Goal: Task Accomplishment & Management: Manage account settings

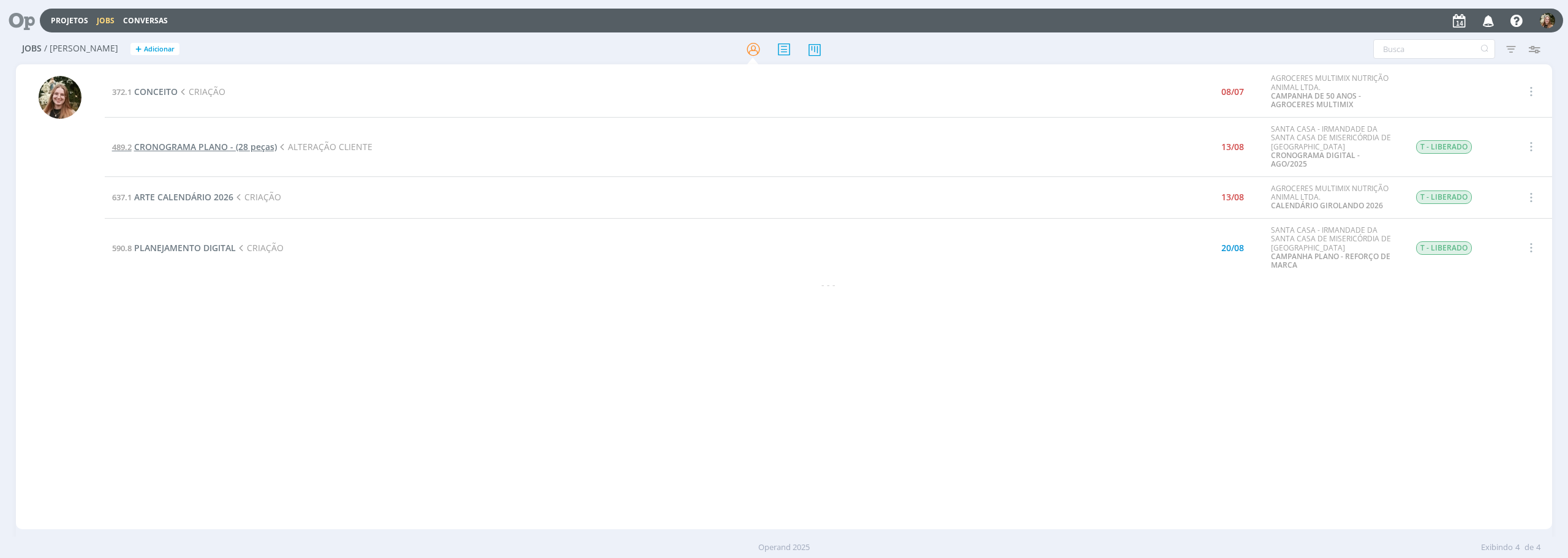
click at [197, 141] on span "CRONOGRAMA PLANO - (28 peças)" at bounding box center [205, 147] width 142 height 12
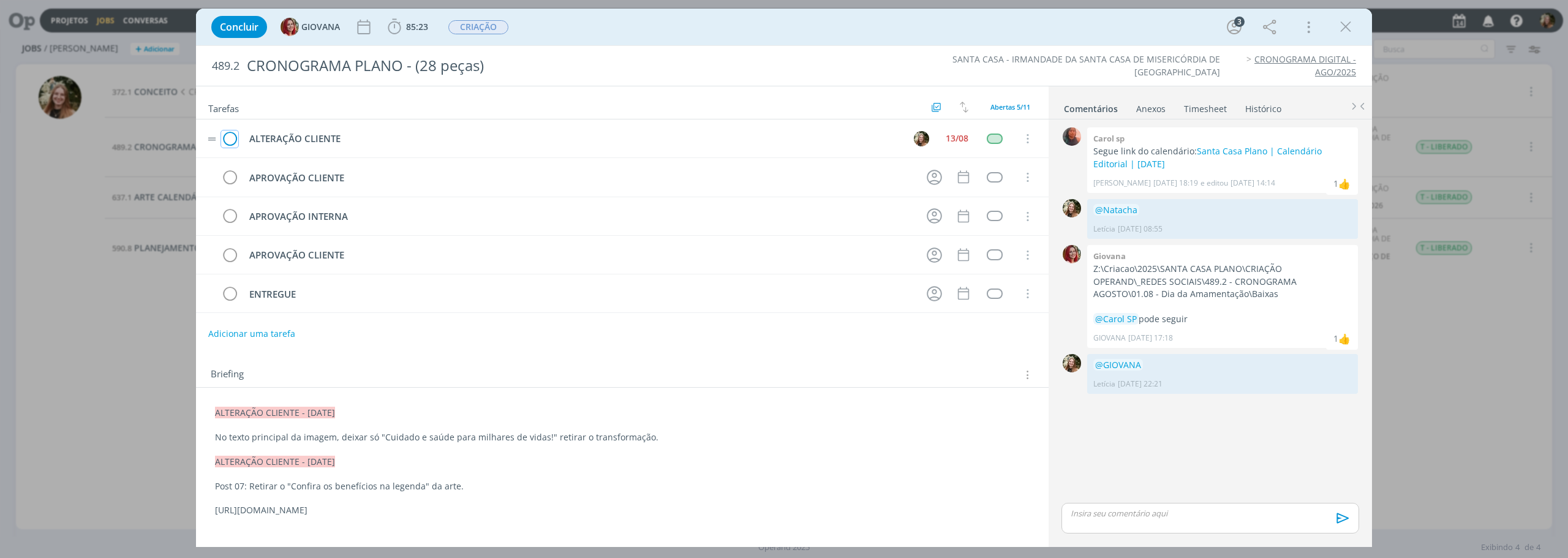
click at [226, 142] on icon "dialog" at bounding box center [230, 139] width 17 height 18
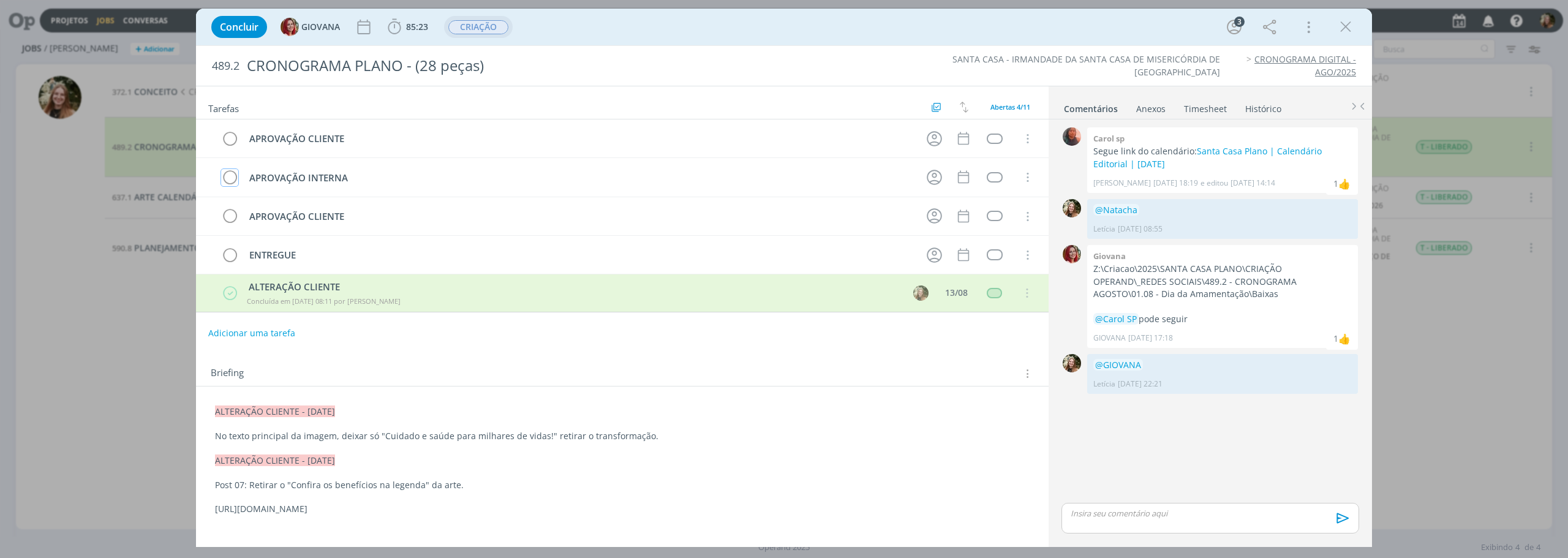
click at [482, 23] on span "CRIAÇÃO" at bounding box center [478, 27] width 60 height 14
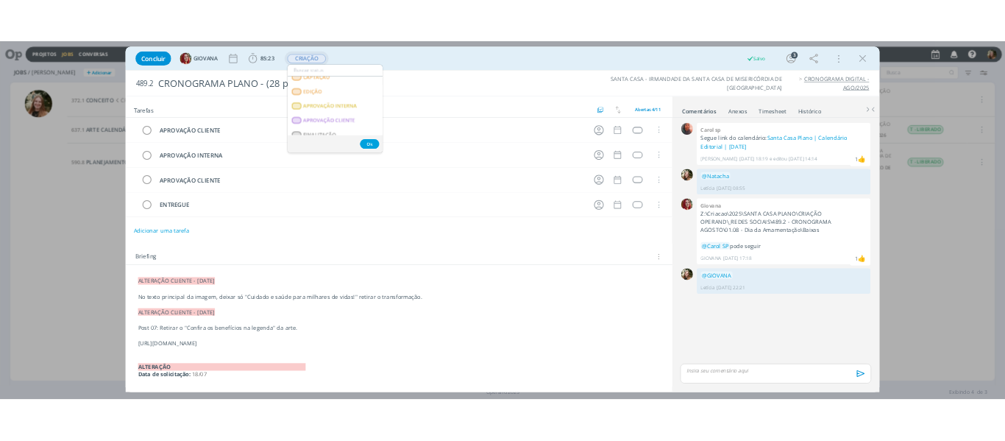
scroll to position [221, 0]
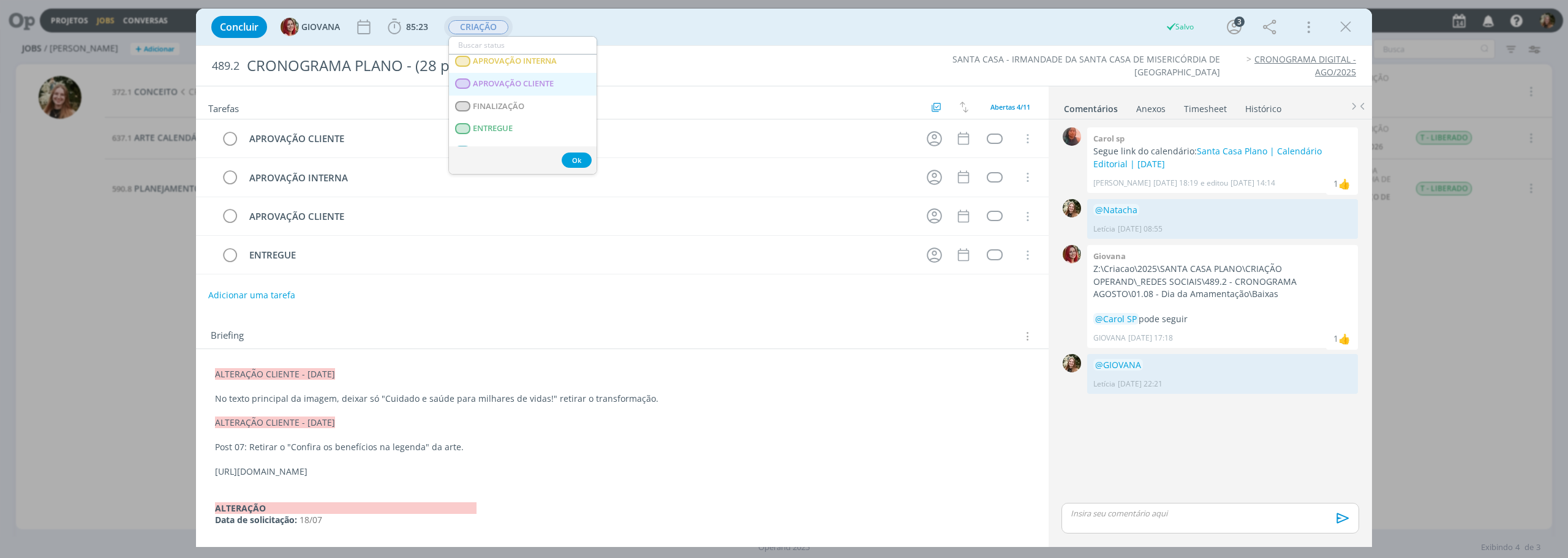
click at [530, 84] on span "APROVAÇÃO CLIENTE" at bounding box center [513, 84] width 81 height 10
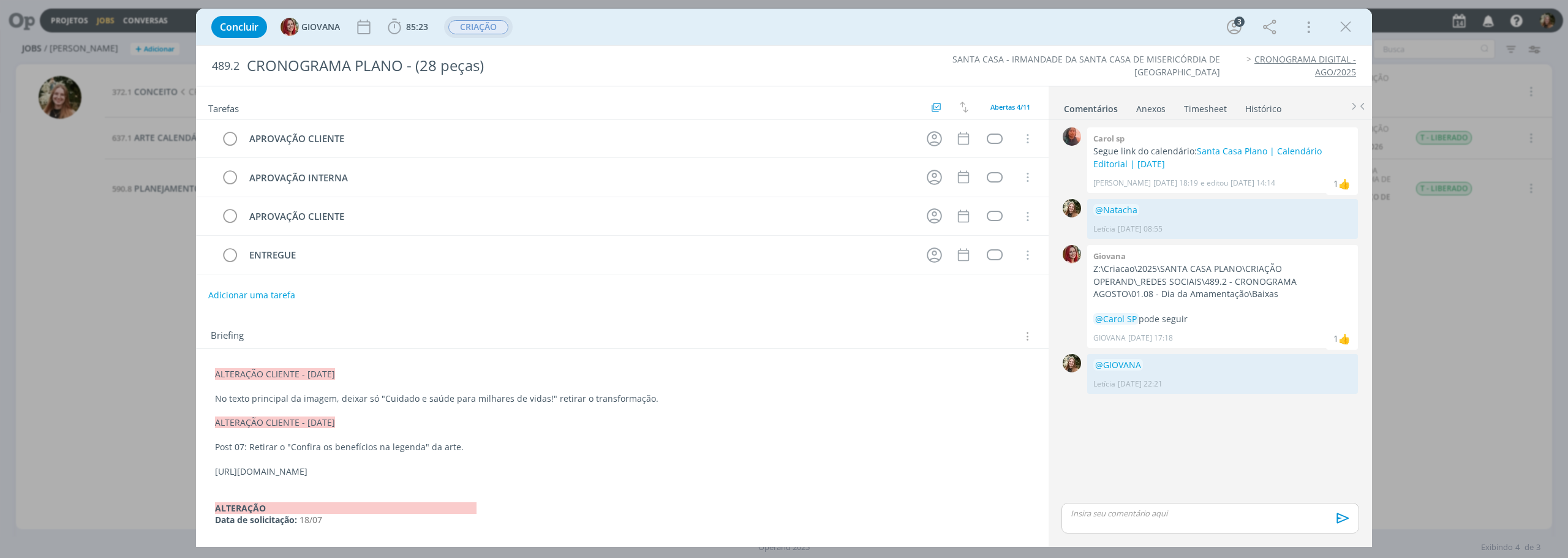
click at [1112, 521] on div "dialog" at bounding box center [1210, 518] width 297 height 31
click at [1103, 422] on span "GIOVANA" at bounding box center [1120, 426] width 42 height 13
click at [1340, 519] on icon "dialog" at bounding box center [1342, 522] width 18 height 18
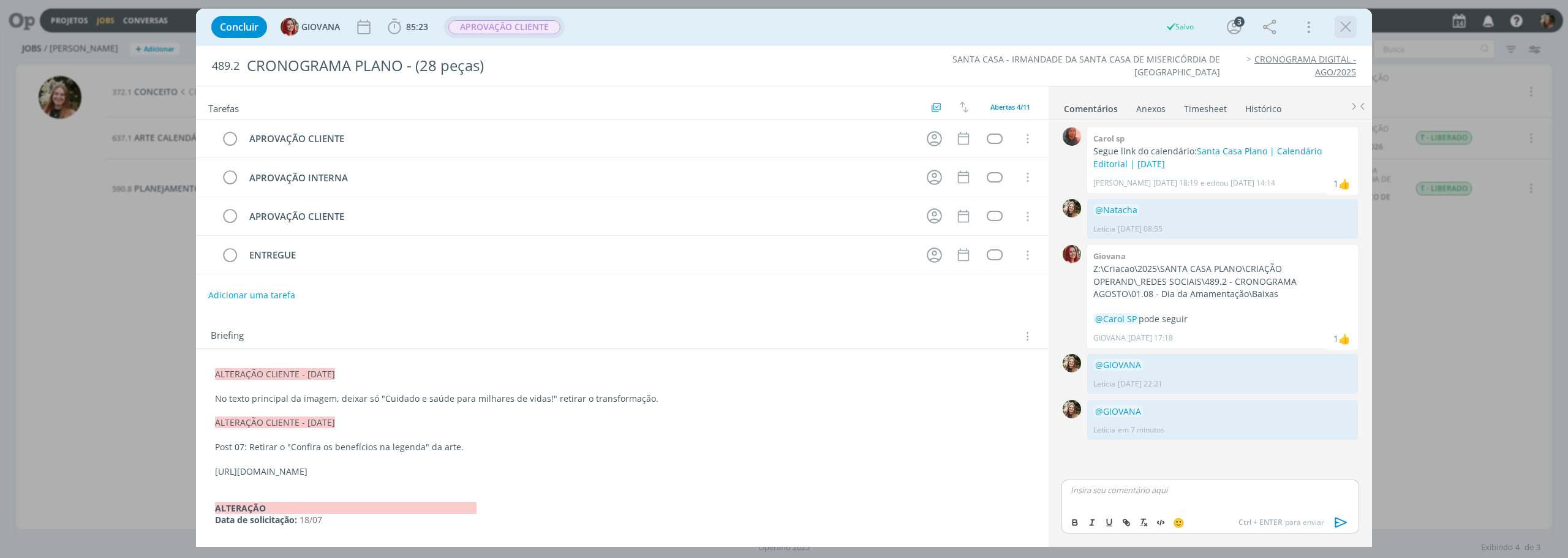
click at [1342, 29] on icon "dialog" at bounding box center [1346, 27] width 18 height 18
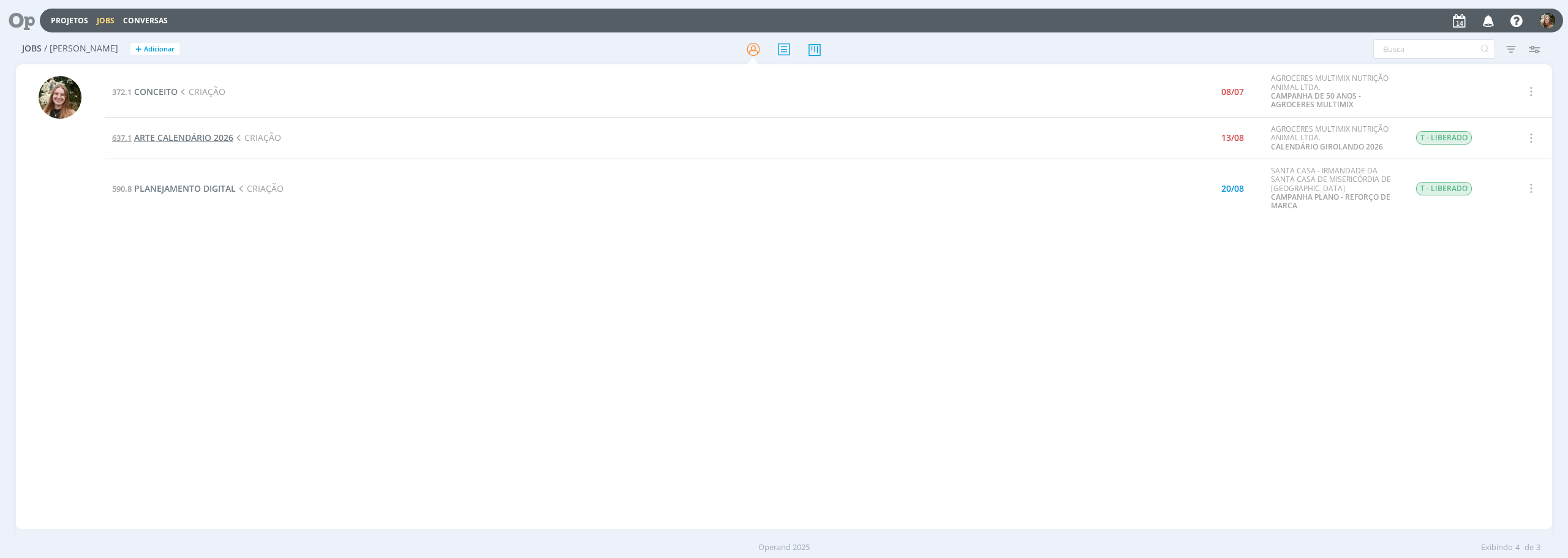
click at [172, 137] on span "ARTE CALENDÁRIO 2026" at bounding box center [183, 137] width 99 height 12
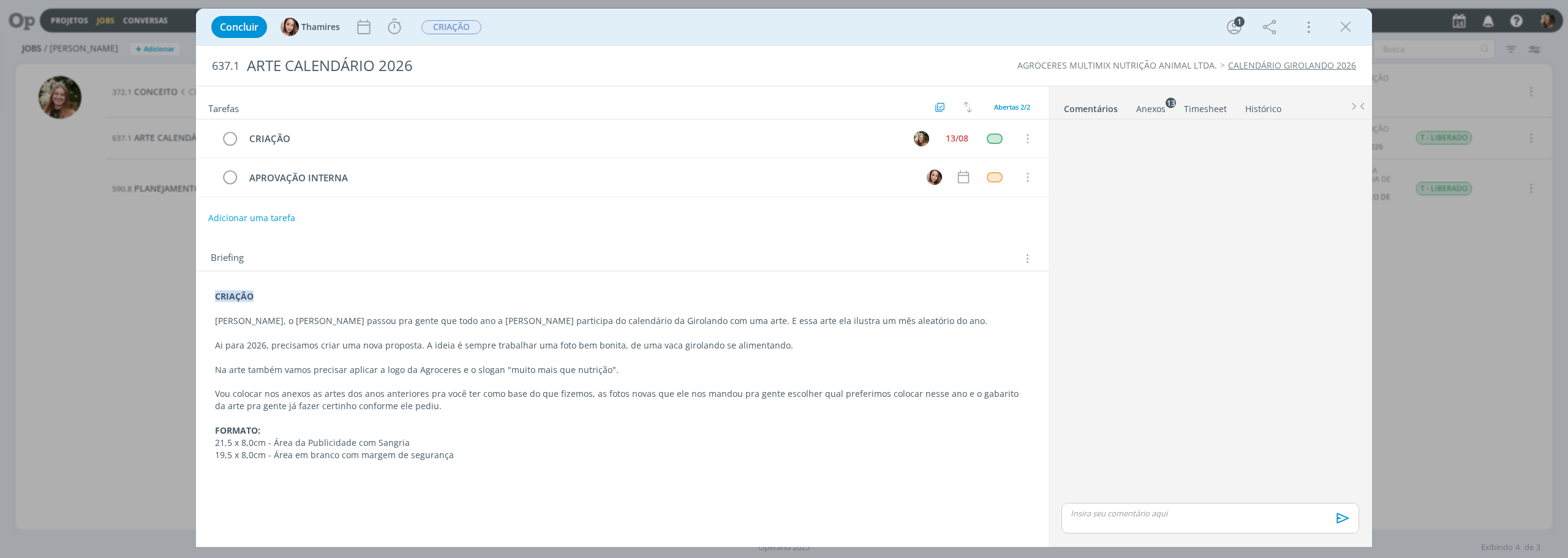
click at [1142, 105] on div "Anexos 13" at bounding box center [1150, 109] width 29 height 12
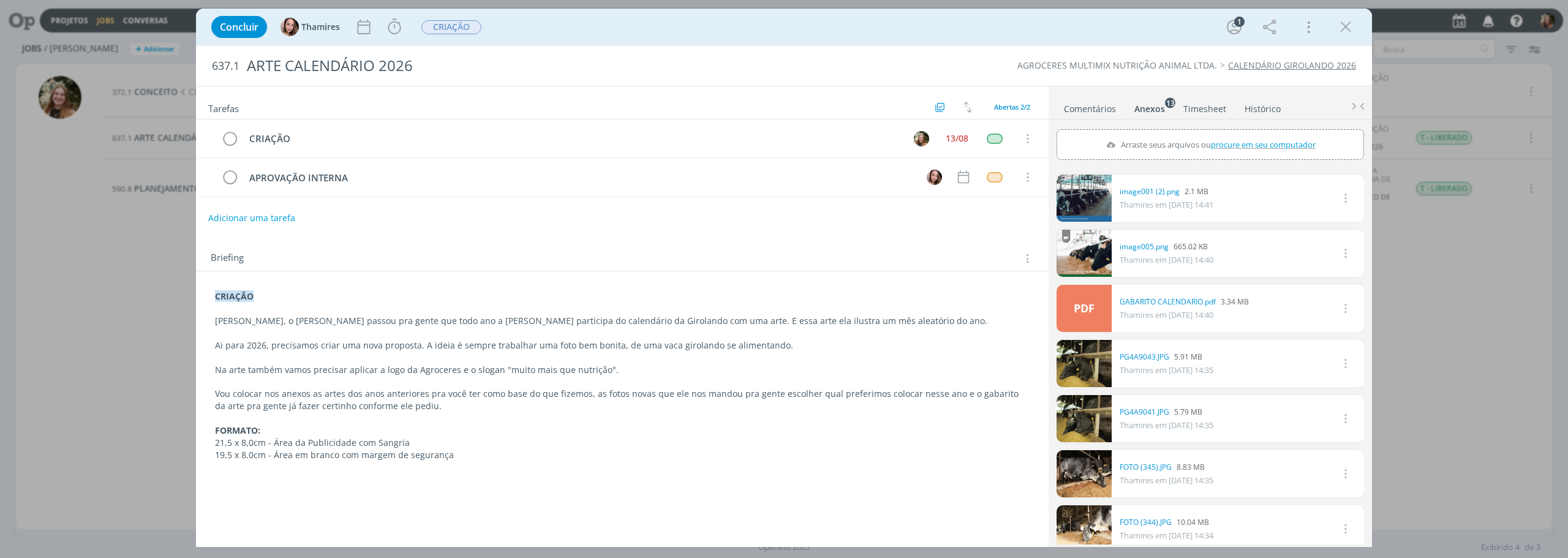
click at [1083, 201] on link "dialog" at bounding box center [1084, 198] width 55 height 47
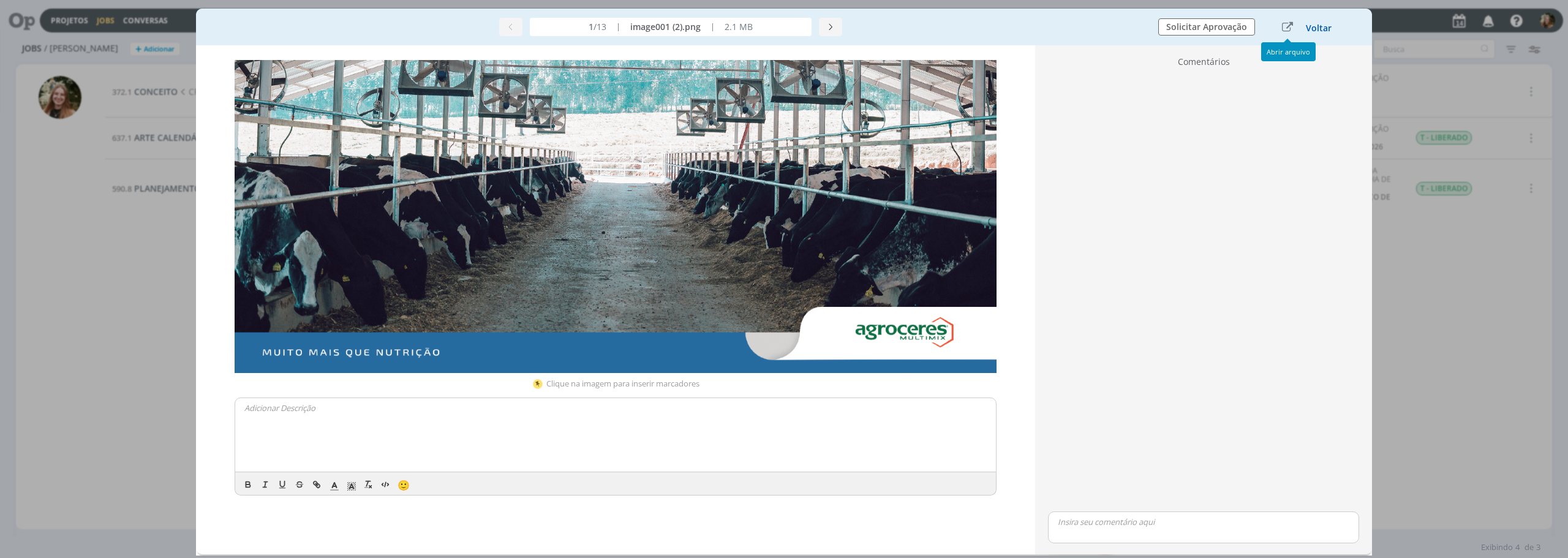
click at [1319, 29] on button "Voltar" at bounding box center [1318, 28] width 27 height 10
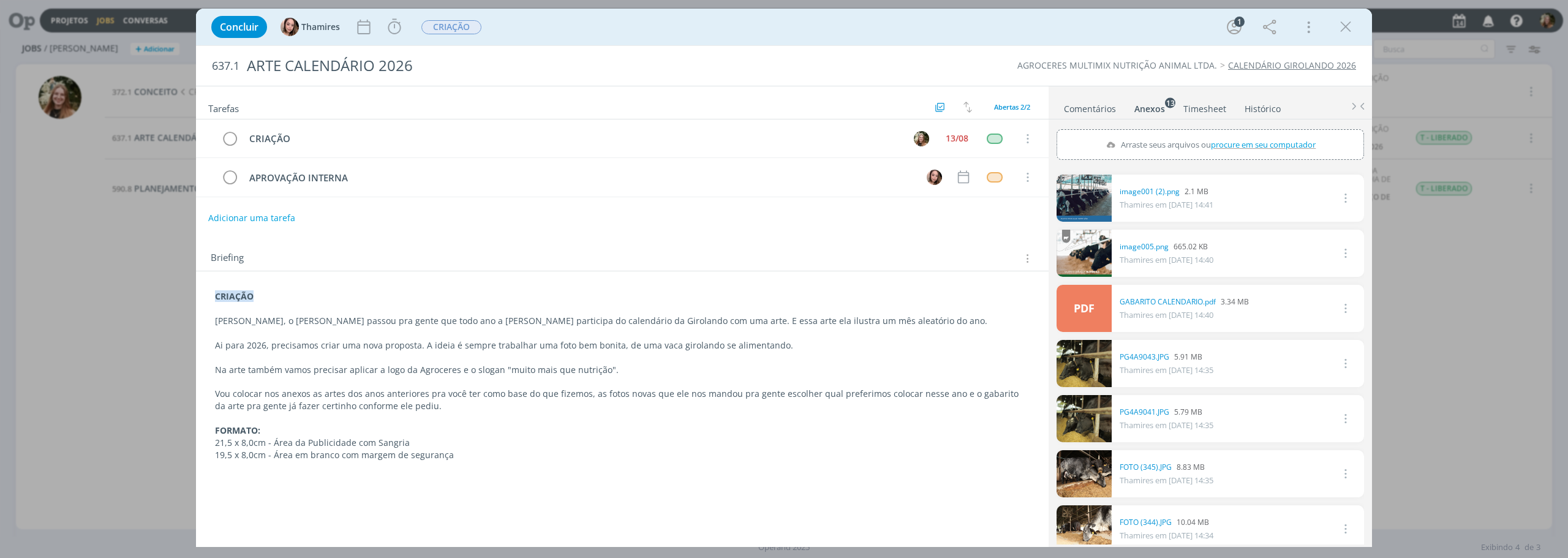
click at [1100, 249] on link "dialog" at bounding box center [1084, 253] width 55 height 47
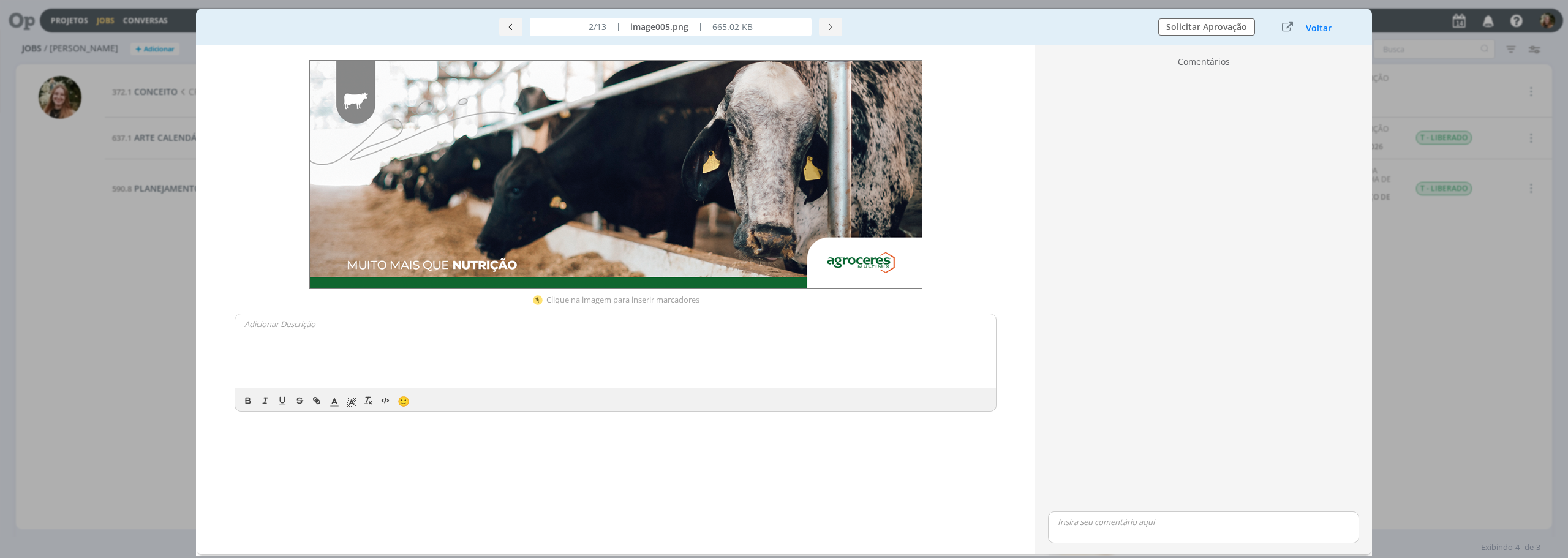
click at [1295, 34] on div "Voltar" at bounding box center [1308, 27] width 77 height 17
click at [1307, 27] on button "Voltar" at bounding box center [1318, 28] width 27 height 10
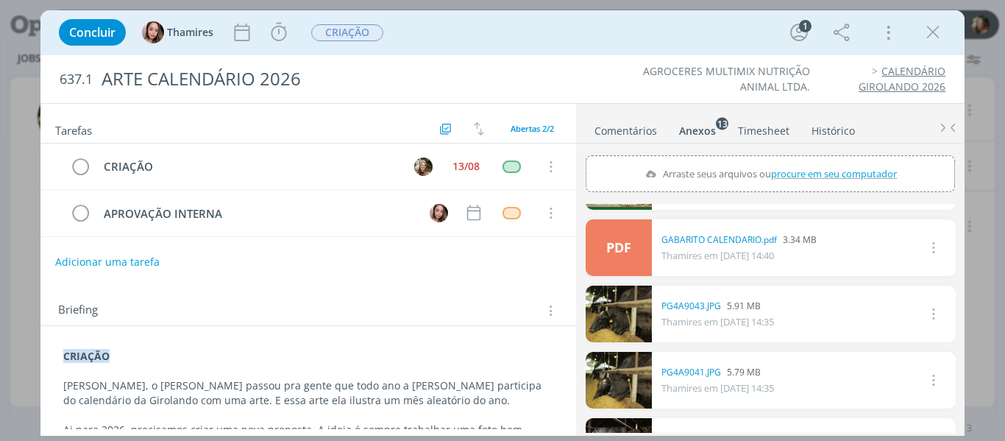
scroll to position [147, 0]
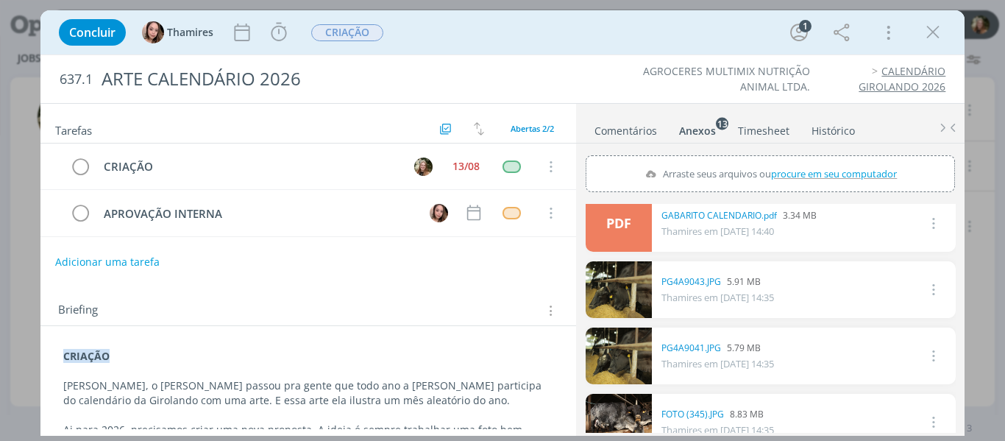
click at [621, 295] on link "dialog" at bounding box center [618, 289] width 66 height 57
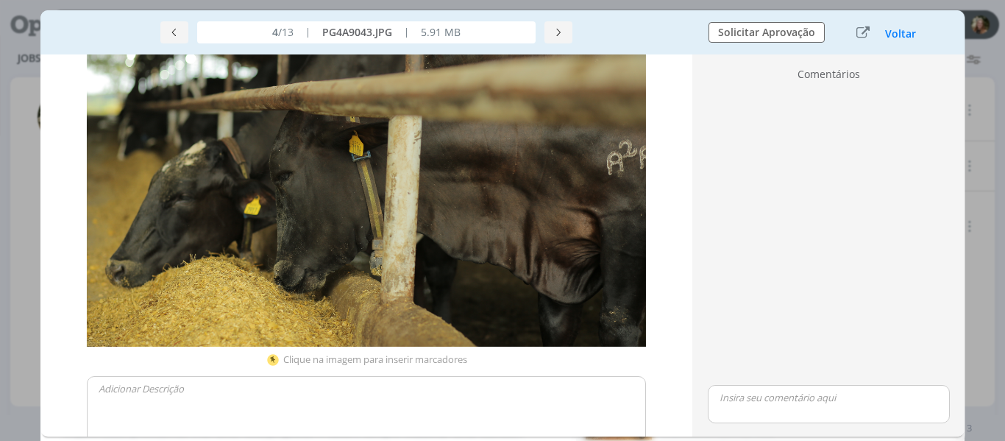
scroll to position [0, 0]
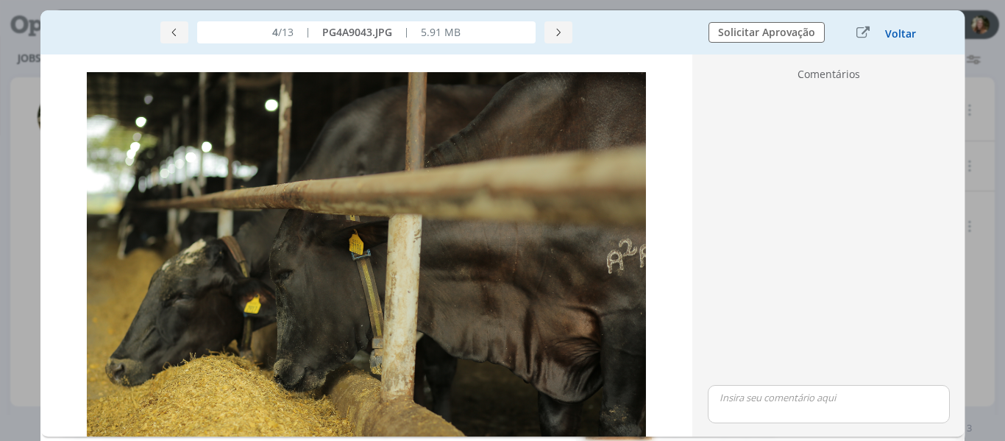
click at [906, 35] on button "Voltar" at bounding box center [900, 34] width 32 height 12
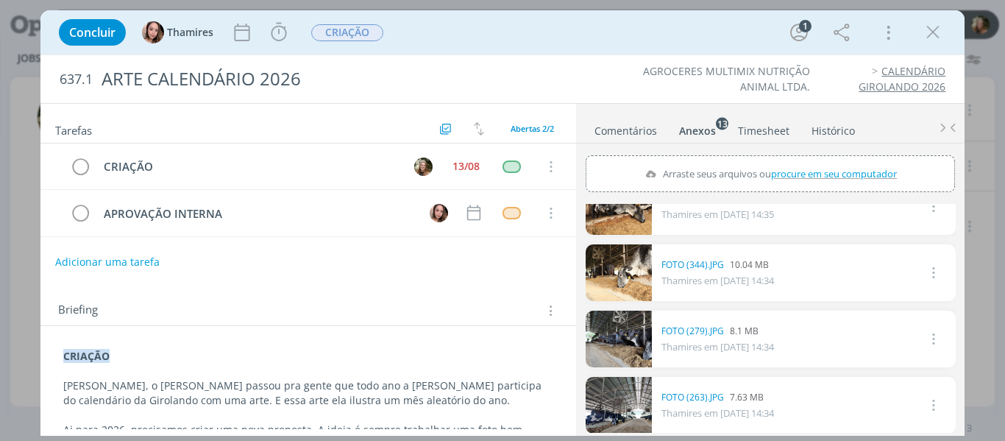
scroll to position [368, 0]
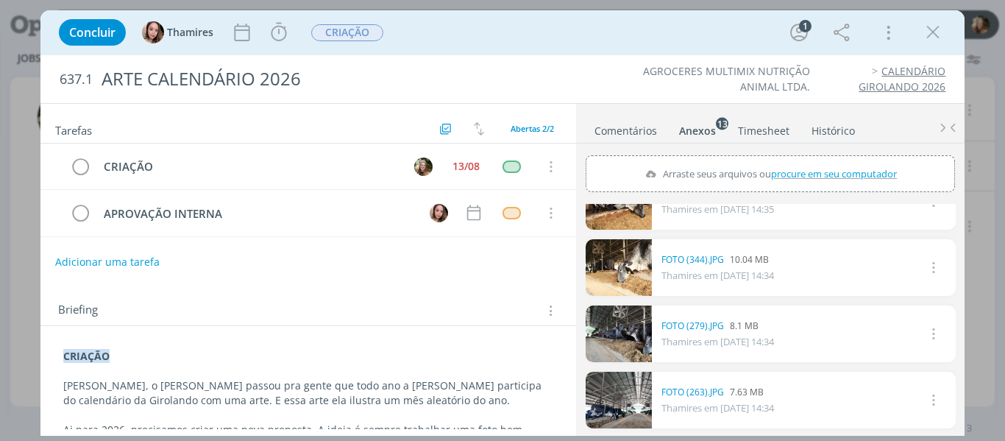
click at [630, 280] on link "dialog" at bounding box center [618, 267] width 66 height 57
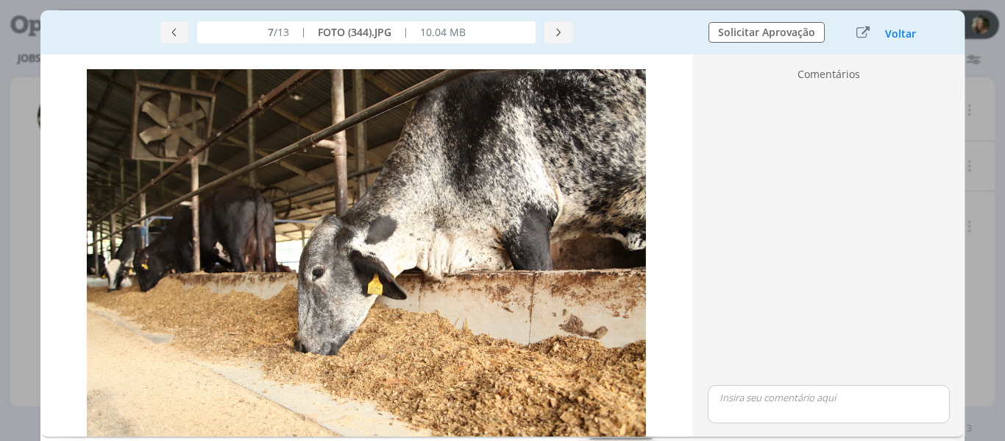
scroll to position [0, 0]
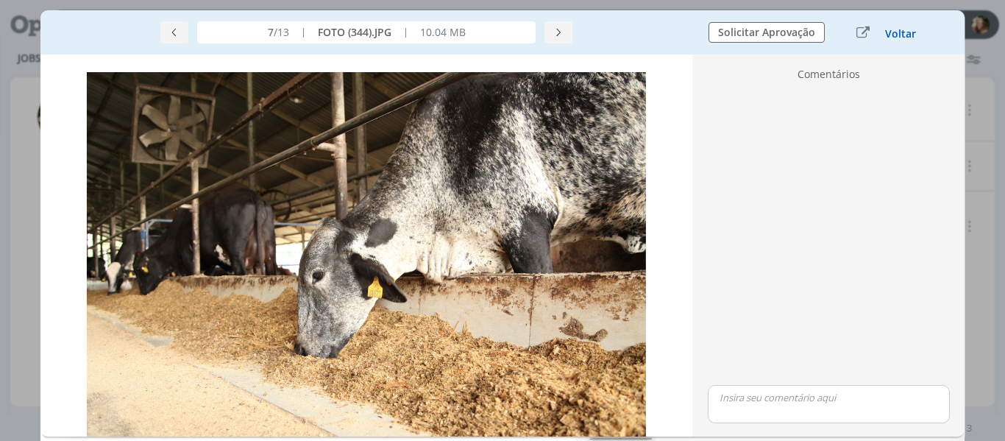
click at [901, 36] on button "Voltar" at bounding box center [900, 34] width 32 height 12
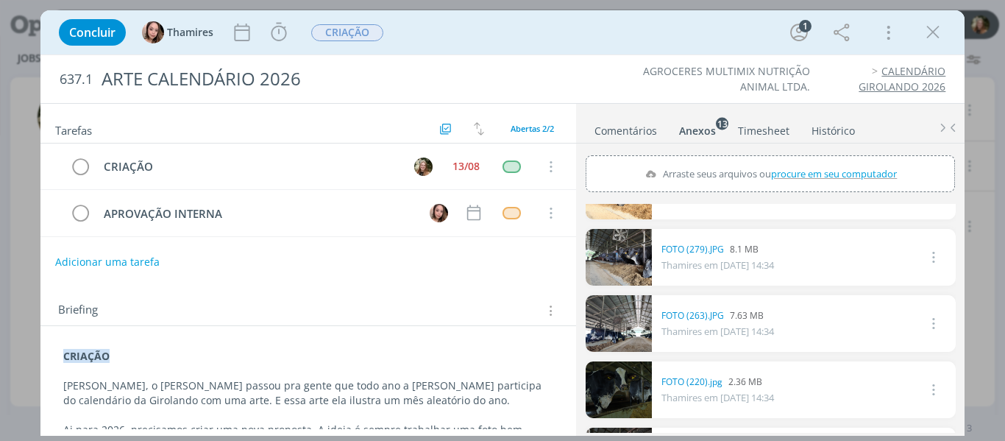
scroll to position [635, 0]
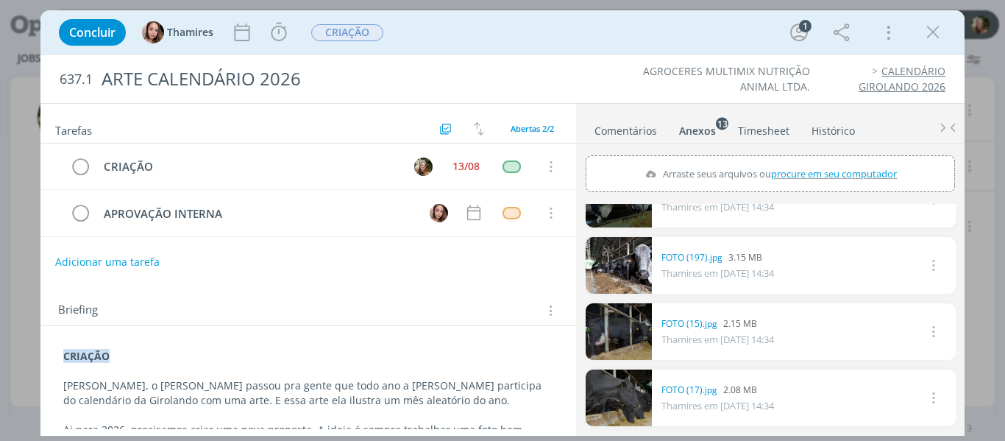
click at [626, 274] on link "dialog" at bounding box center [618, 265] width 66 height 57
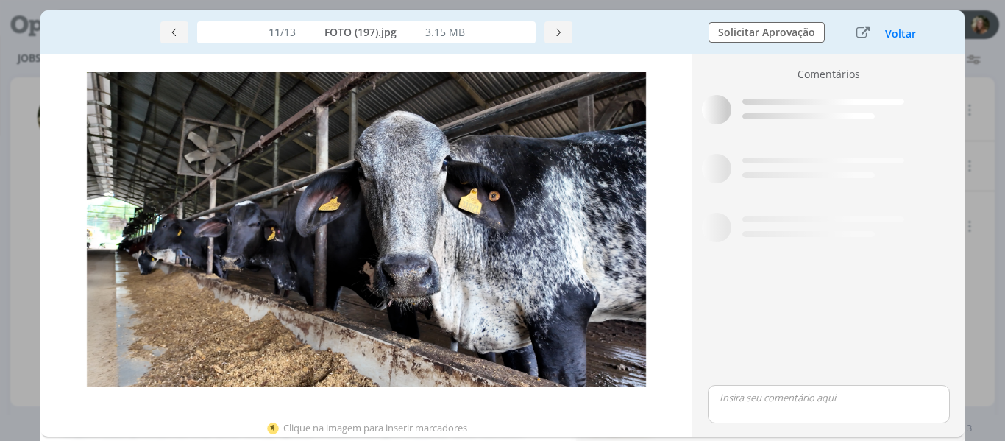
scroll to position [628, 0]
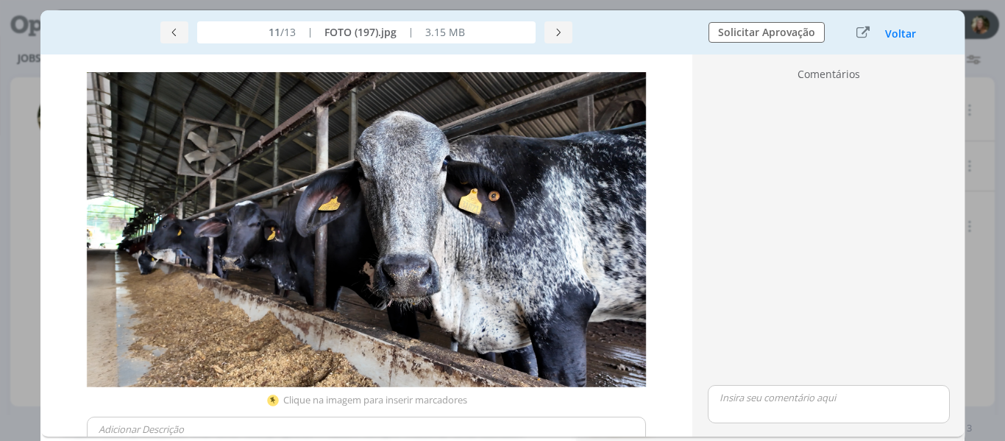
drag, startPoint x: 889, startPoint y: 31, endPoint x: 309, endPoint y: 1, distance: 581.1
click at [889, 31] on button "Voltar" at bounding box center [900, 34] width 32 height 12
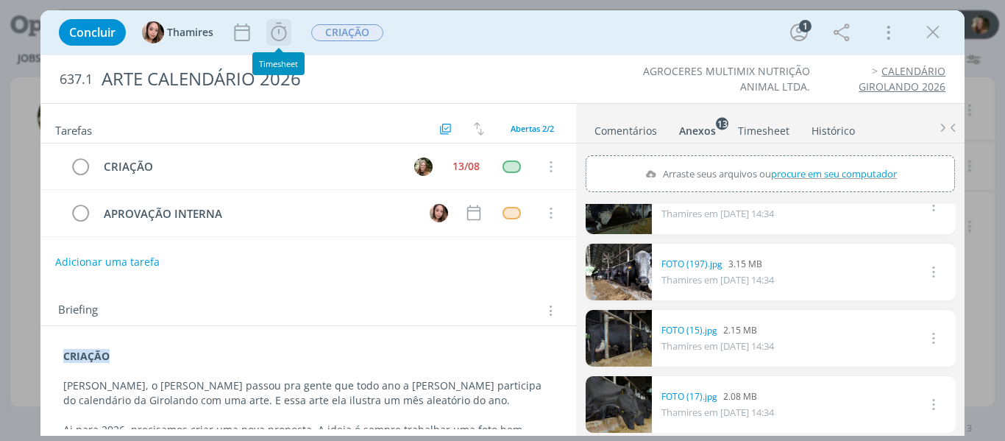
click at [282, 40] on icon "dialog" at bounding box center [279, 32] width 22 height 22
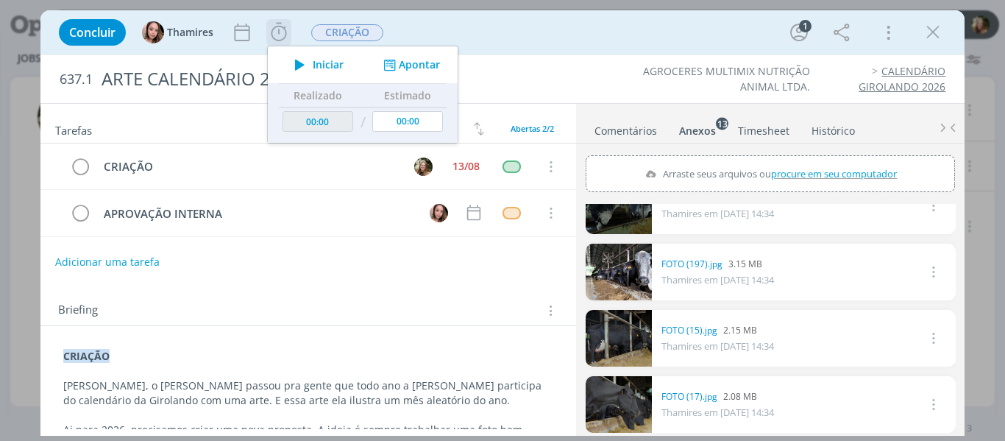
click at [316, 68] on span "Iniciar" at bounding box center [328, 65] width 31 height 10
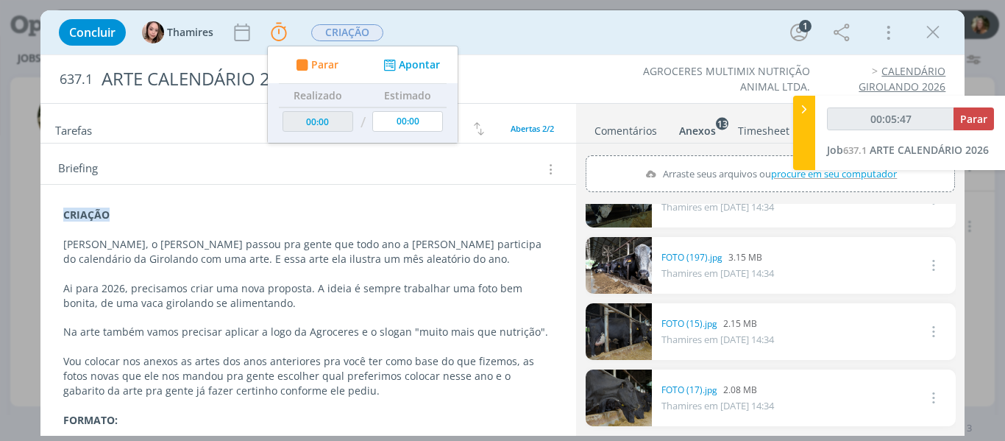
scroll to position [106, 0]
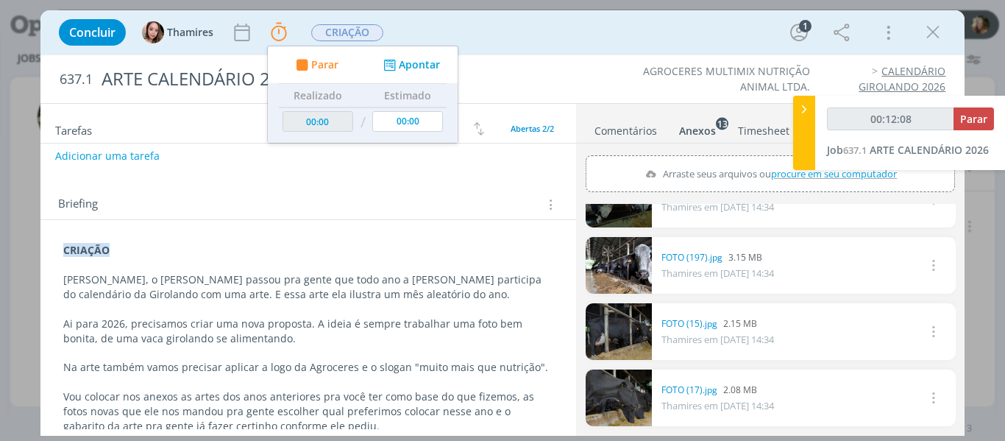
drag, startPoint x: 930, startPoint y: 35, endPoint x: 277, endPoint y: 291, distance: 702.2
click at [930, 35] on icon "dialog" at bounding box center [933, 32] width 22 height 22
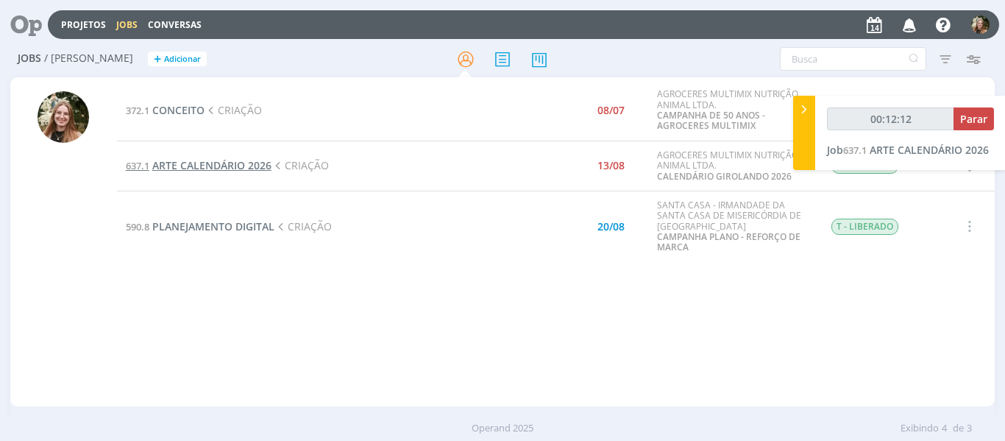
click at [198, 164] on span "ARTE CALENDÁRIO 2026" at bounding box center [211, 165] width 119 height 14
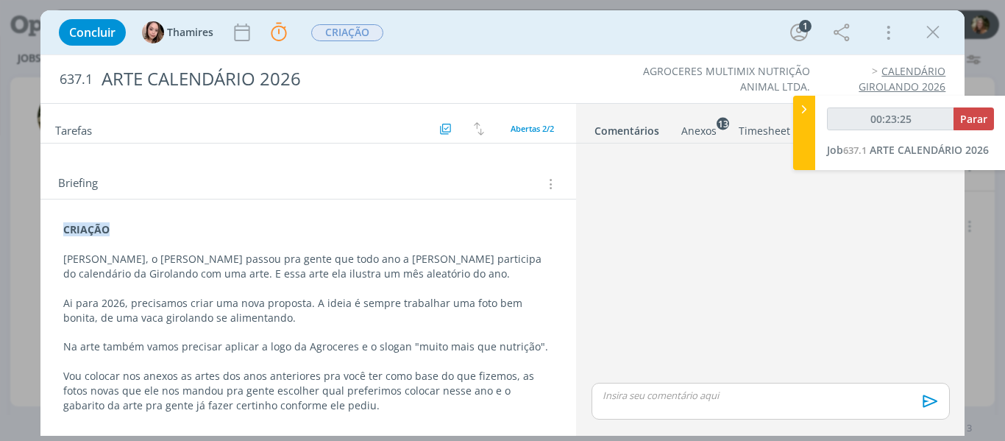
scroll to position [179, 0]
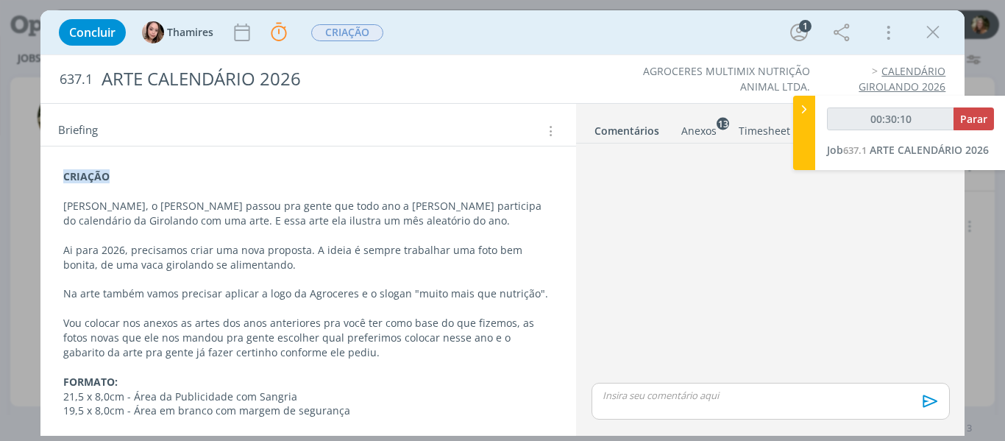
click at [704, 137] on div "Anexos 13" at bounding box center [698, 131] width 35 height 15
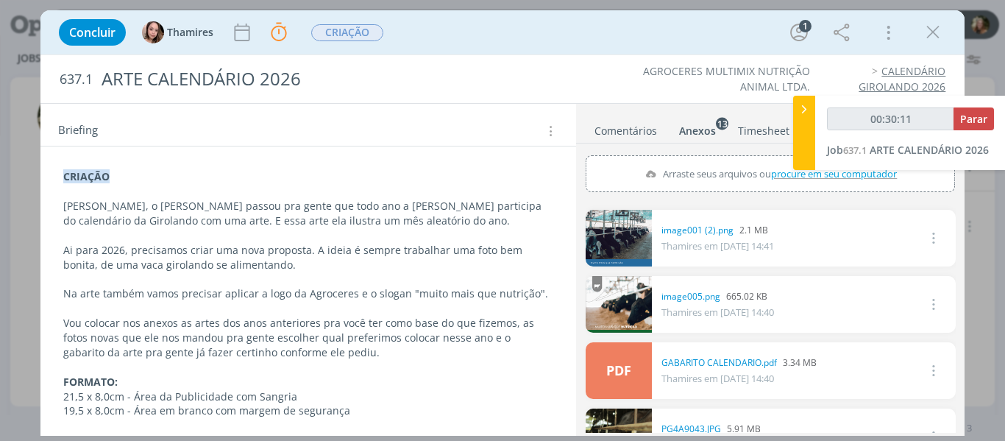
click at [638, 248] on link "dialog" at bounding box center [618, 238] width 66 height 57
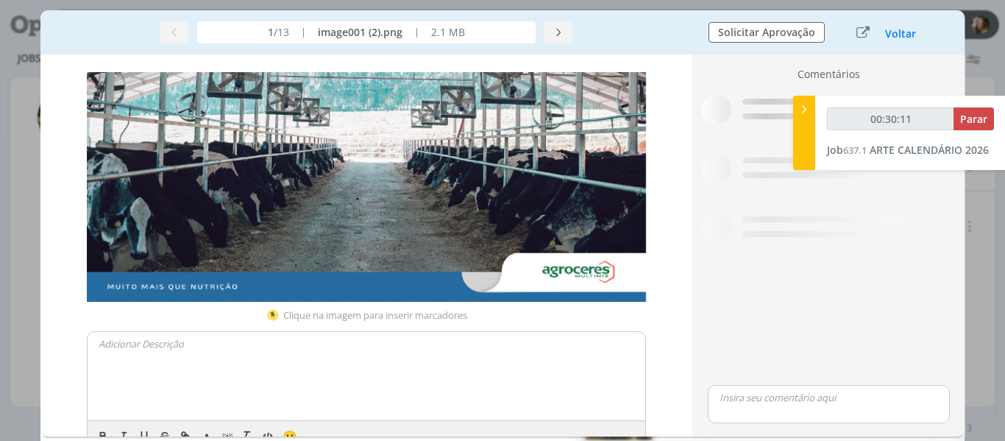
scroll to position [173, 0]
drag, startPoint x: 893, startPoint y: 32, endPoint x: 925, endPoint y: 83, distance: 60.4
click at [893, 32] on button "Voltar" at bounding box center [900, 34] width 32 height 12
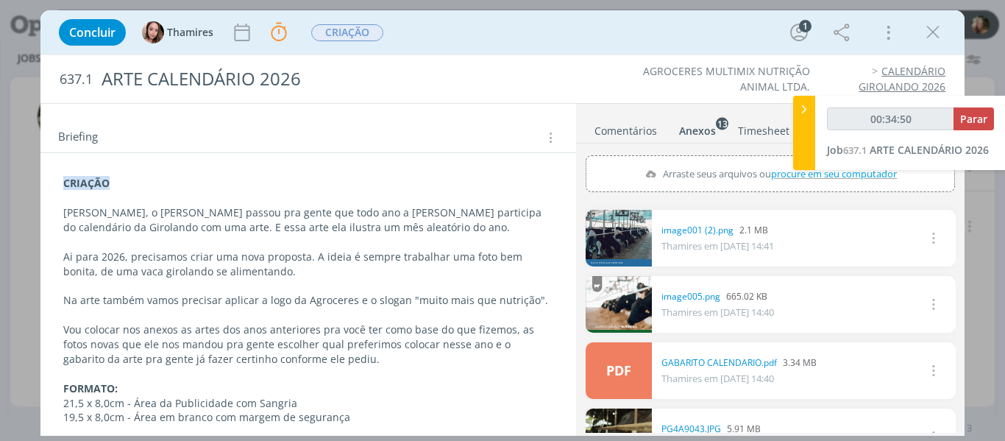
type input "00:34:51"
click at [965, 114] on span "Parar" at bounding box center [973, 119] width 27 height 14
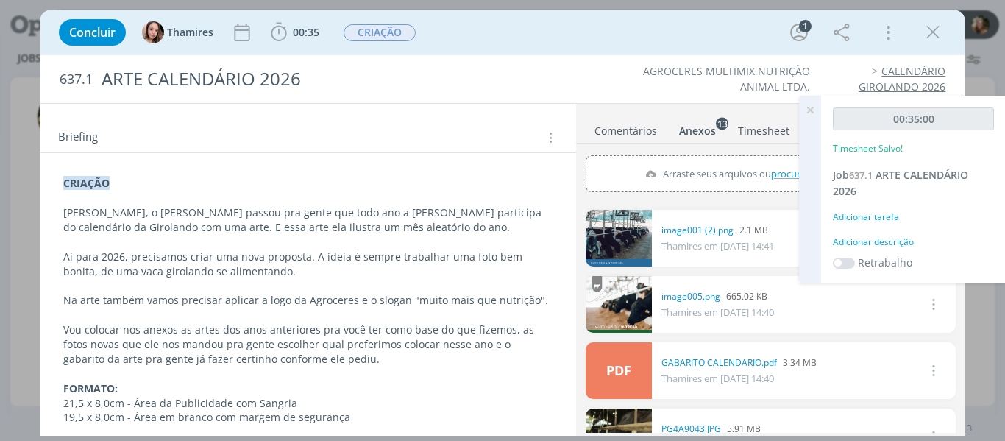
click at [811, 115] on icon at bounding box center [810, 110] width 26 height 29
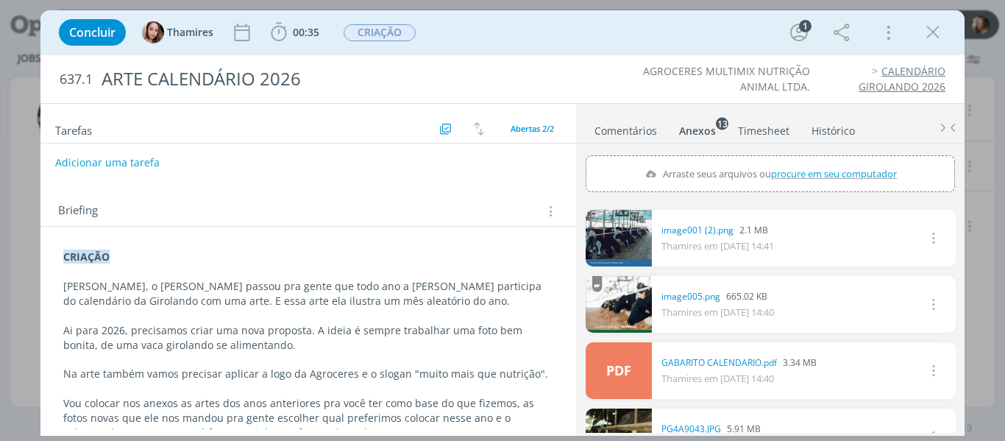
scroll to position [0, 0]
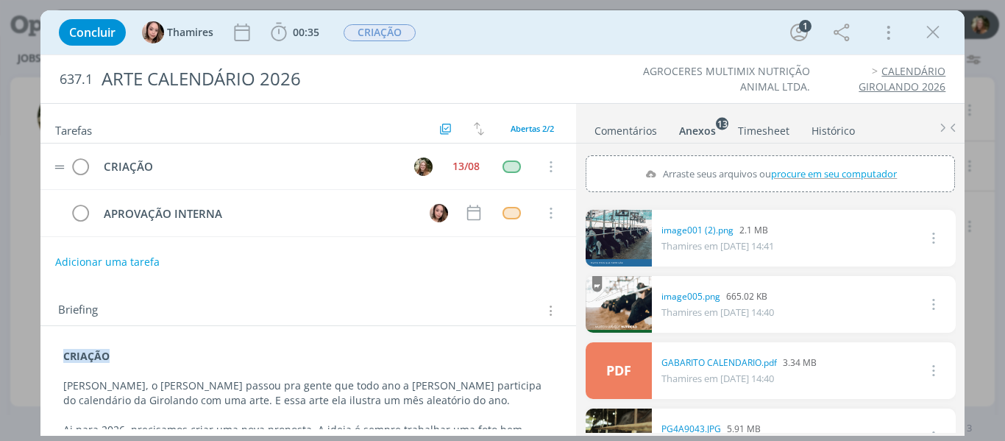
click at [95, 162] on td "CRIAÇÃO" at bounding box center [246, 167] width 303 height 26
drag, startPoint x: 77, startPoint y: 164, endPoint x: 350, endPoint y: 33, distance: 302.7
click at [76, 164] on icon "dialog" at bounding box center [81, 167] width 21 height 22
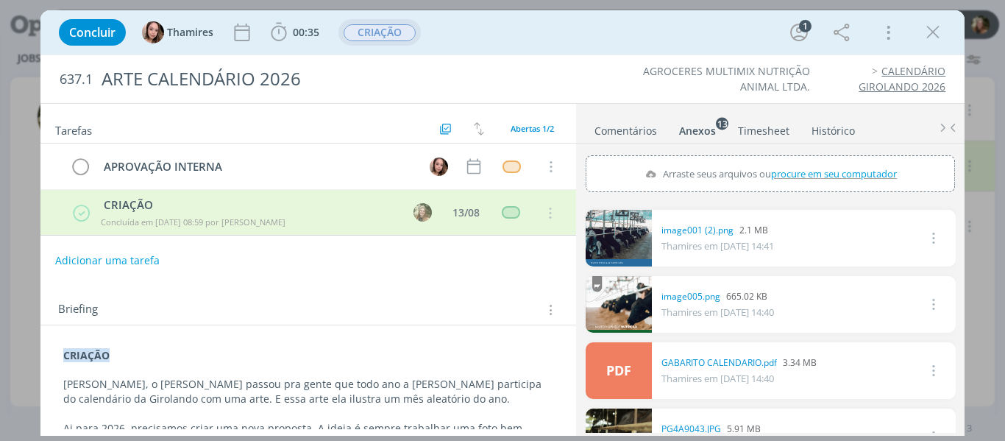
click at [380, 35] on span "CRIAÇÃO" at bounding box center [379, 32] width 72 height 17
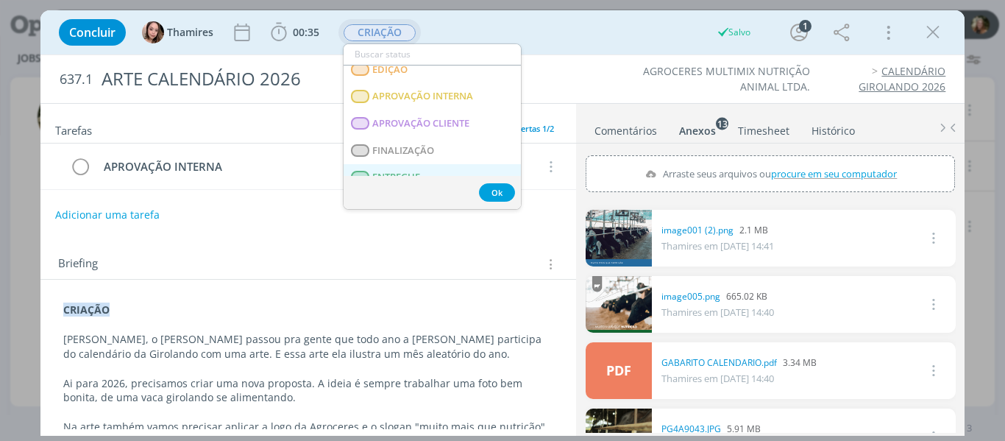
scroll to position [221, 0]
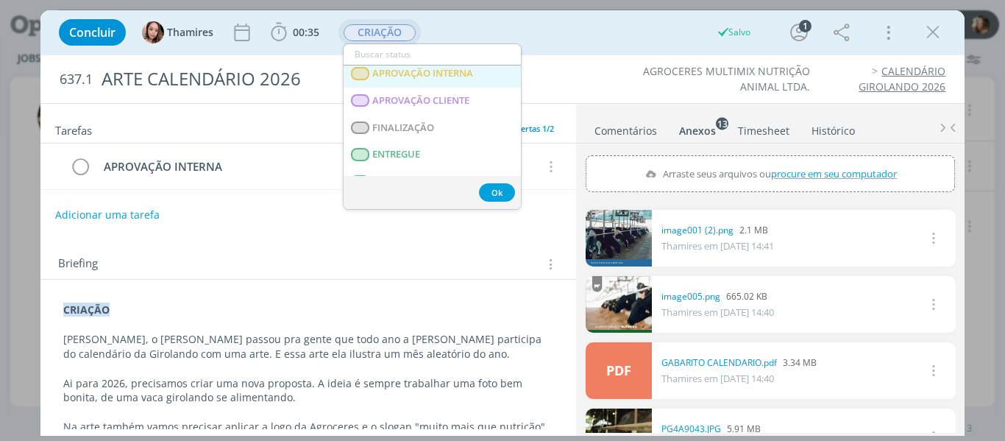
click at [407, 71] on span "APROVAÇÃO INTERNA" at bounding box center [422, 74] width 101 height 12
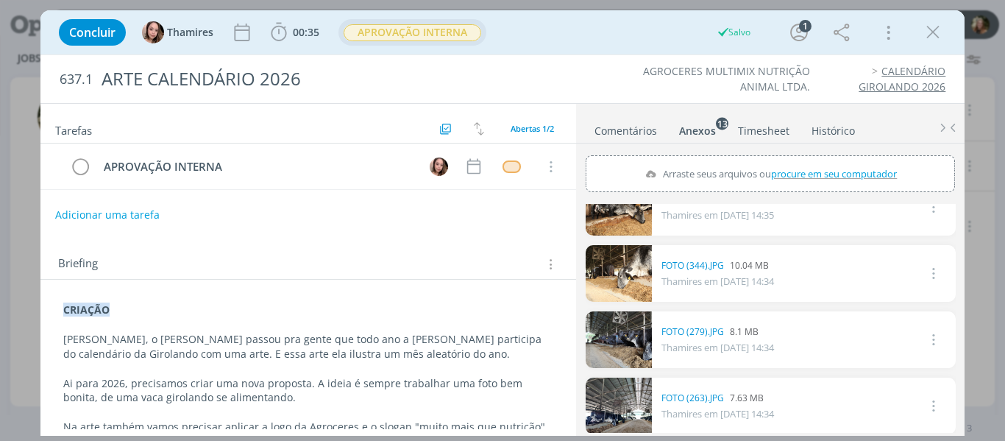
scroll to position [368, 0]
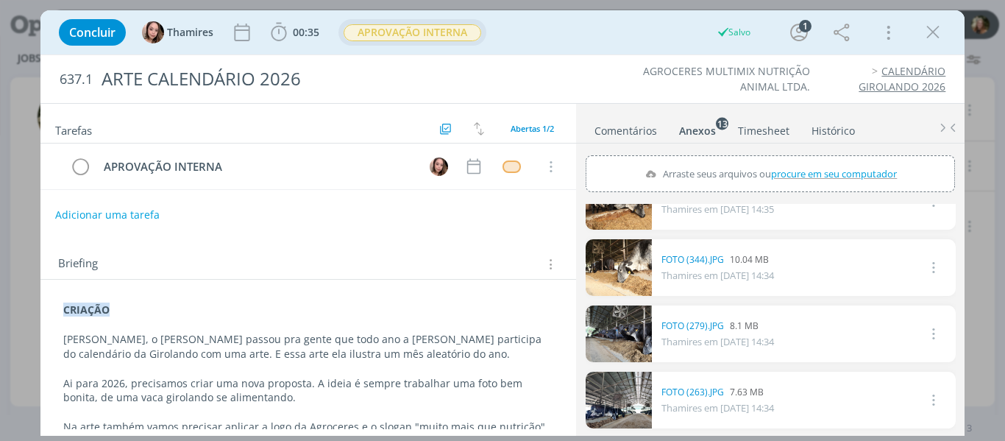
click at [619, 134] on link "Comentários" at bounding box center [626, 127] width 64 height 21
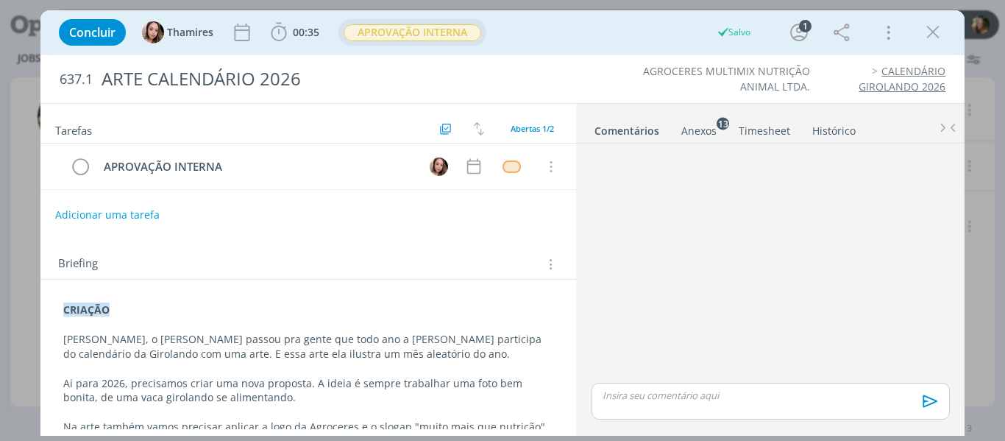
click at [775, 417] on div "dialog" at bounding box center [769, 400] width 357 height 37
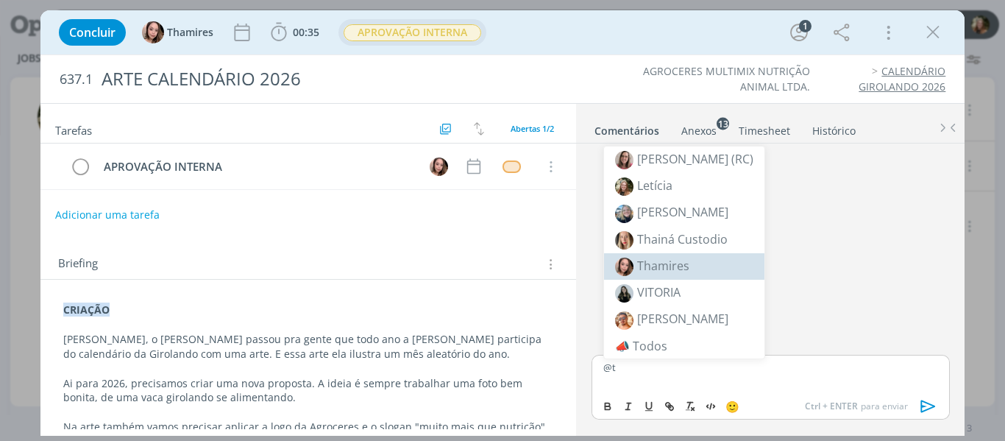
click at [644, 276] on li "Thamires" at bounding box center [684, 266] width 160 height 26
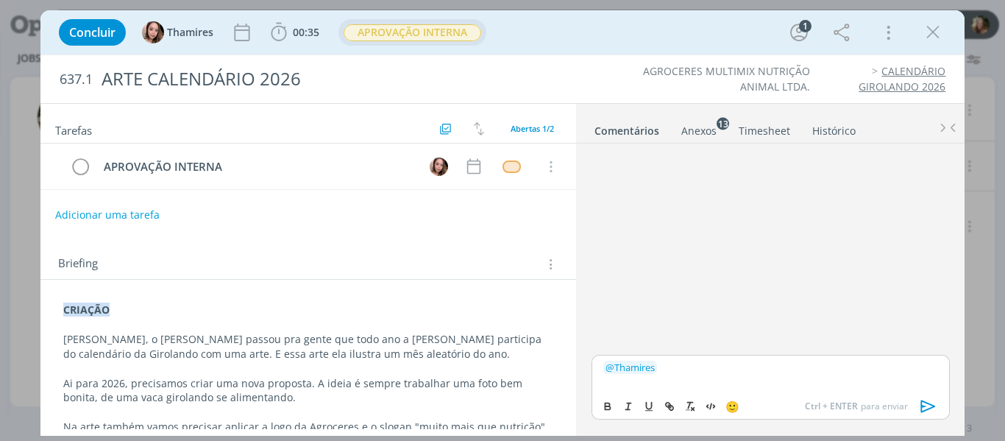
click at [925, 410] on icon "dialog" at bounding box center [927, 406] width 15 height 13
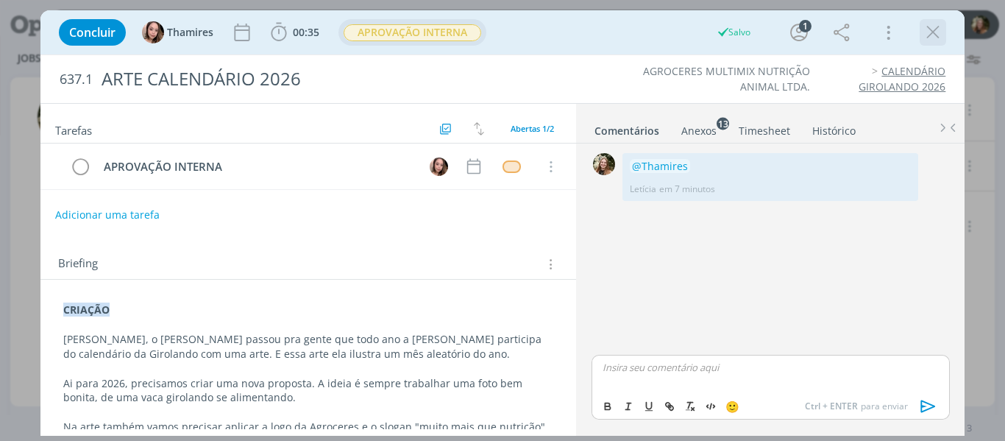
click at [937, 37] on icon "dialog" at bounding box center [933, 32] width 22 height 22
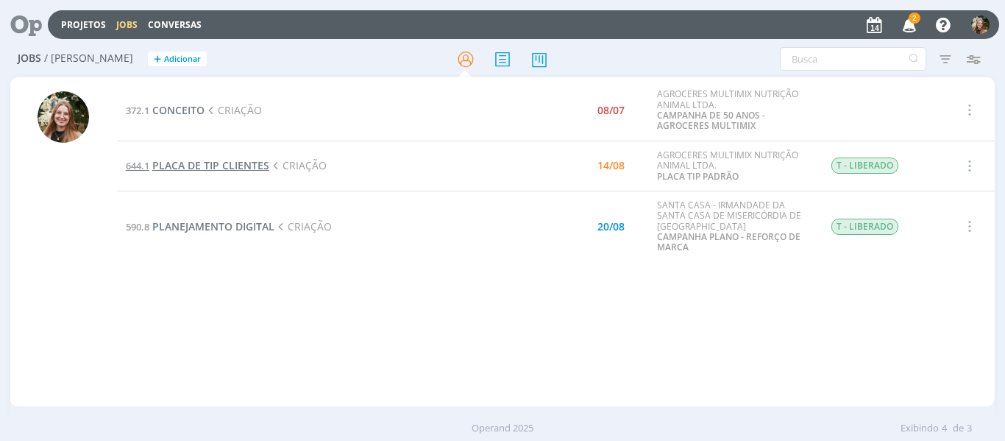
click at [226, 164] on span "PLACA DE TIP CLIENTES" at bounding box center [210, 165] width 117 height 14
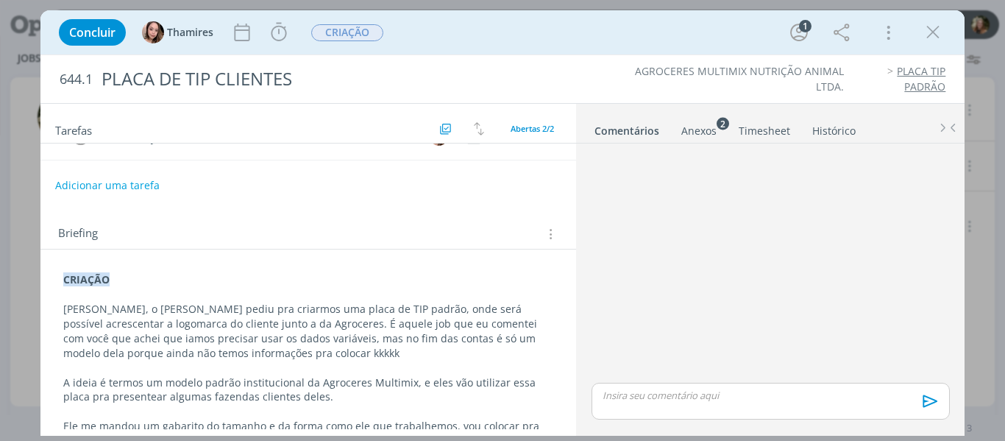
scroll to position [399, 0]
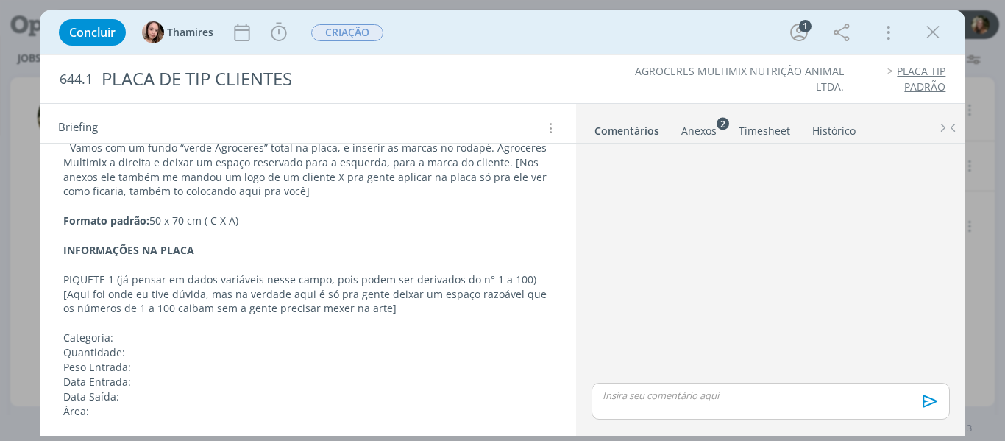
drag, startPoint x: 927, startPoint y: 38, endPoint x: 304, endPoint y: 353, distance: 698.3
click at [927, 38] on icon "dialog" at bounding box center [933, 32] width 22 height 22
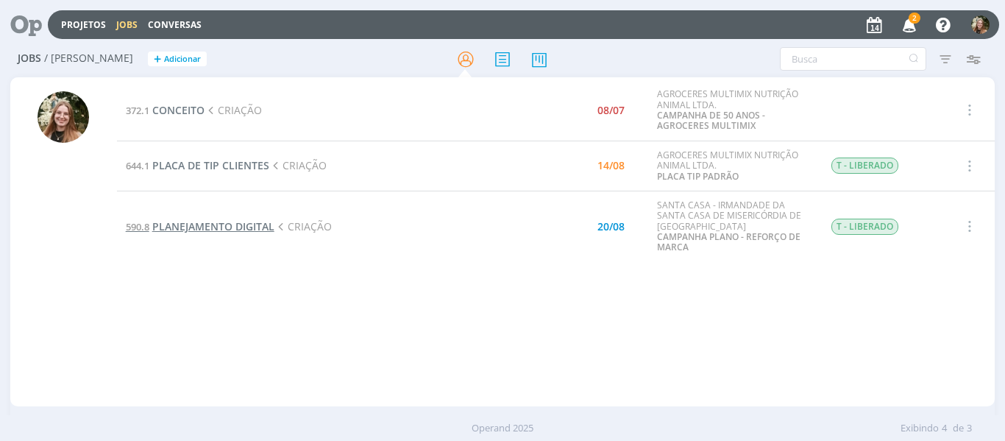
click at [243, 227] on span "PLANEJAMENTO DIGITAL" at bounding box center [213, 226] width 122 height 14
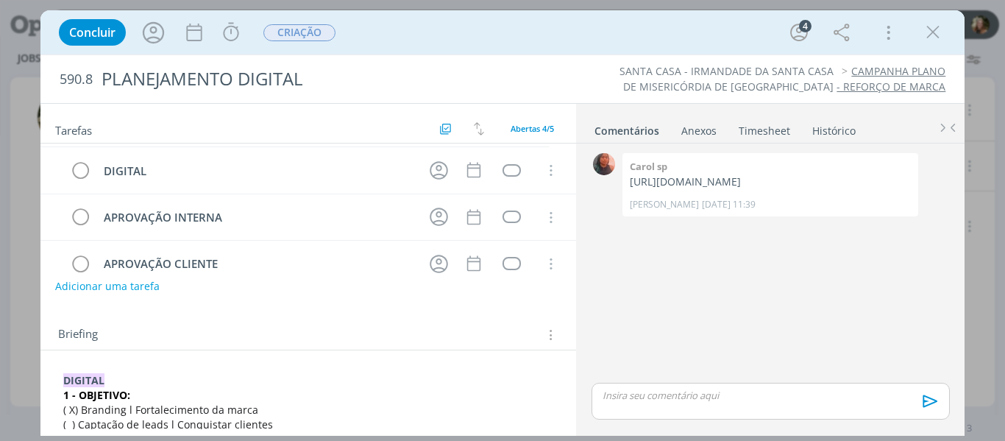
scroll to position [144, 0]
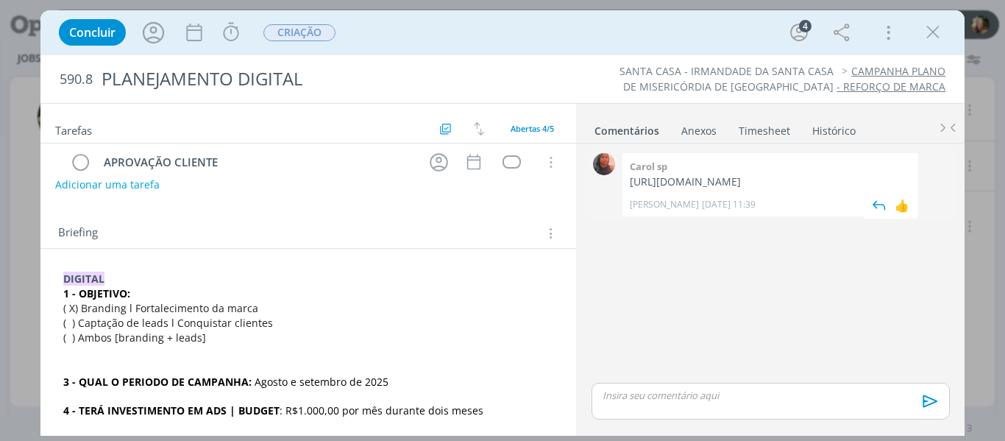
drag, startPoint x: 715, startPoint y: 211, endPoint x: 628, endPoint y: 185, distance: 90.7
click at [628, 185] on div "Carol sp [URL][DOMAIN_NAME] Carol SP [DATE] 11:39 👍" at bounding box center [770, 184] width 296 height 63
copy p "[URL][DOMAIN_NAME]"
click at [231, 28] on icon "dialog" at bounding box center [231, 32] width 22 height 22
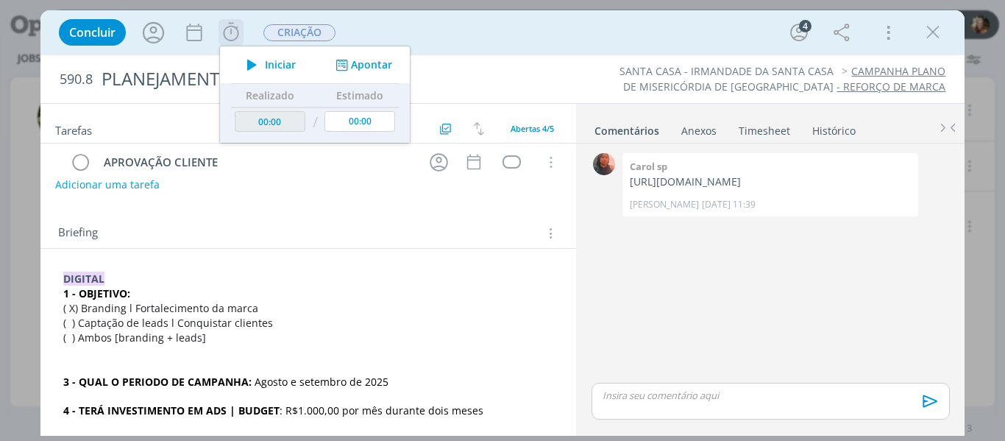
click at [271, 65] on span "Iniciar" at bounding box center [280, 65] width 31 height 10
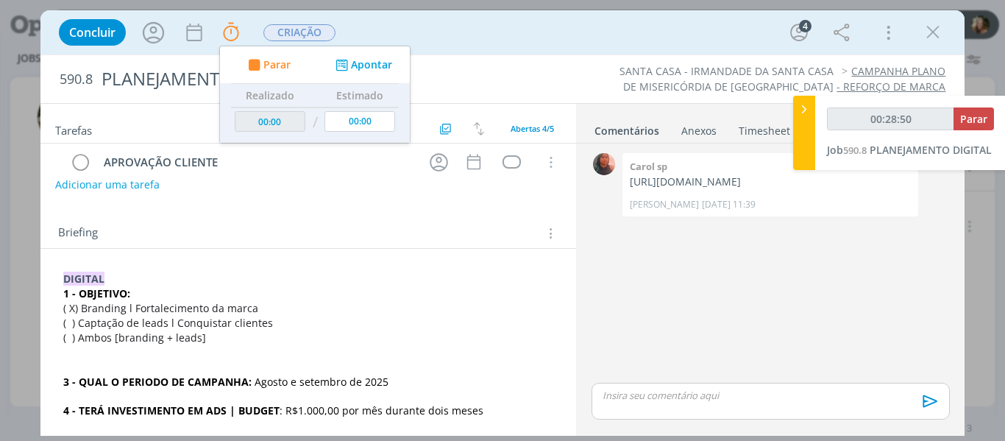
type input "00:29:50"
